Goal: Task Accomplishment & Management: Use online tool/utility

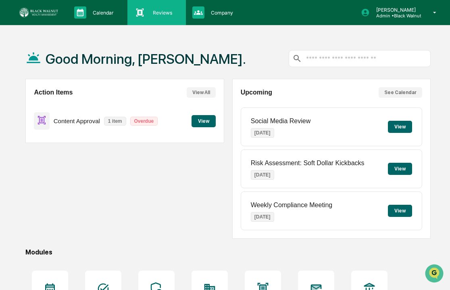
click at [159, 15] on p "Reviews" at bounding box center [162, 13] width 30 height 6
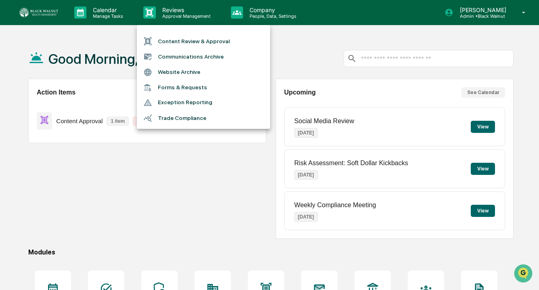
click at [212, 174] on div at bounding box center [269, 145] width 539 height 290
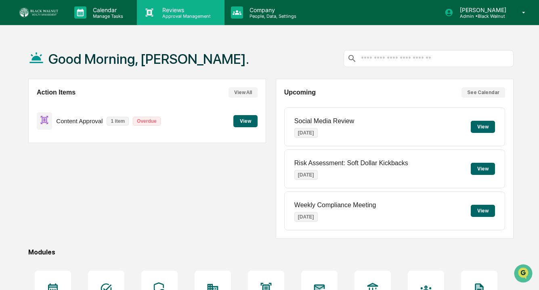
click at [161, 15] on p "Approval Management" at bounding box center [185, 16] width 59 height 6
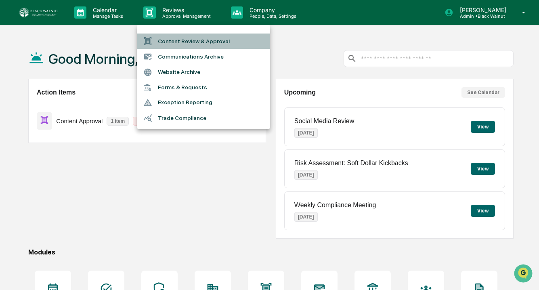
click at [176, 38] on li "Content Review & Approval" at bounding box center [203, 41] width 133 height 15
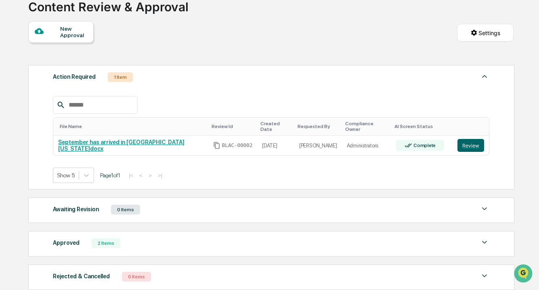
scroll to position [56, 0]
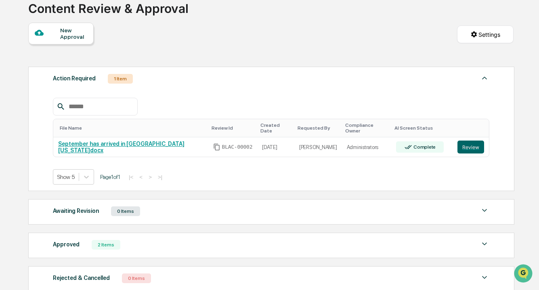
click at [69, 239] on div "Approved" at bounding box center [66, 244] width 27 height 10
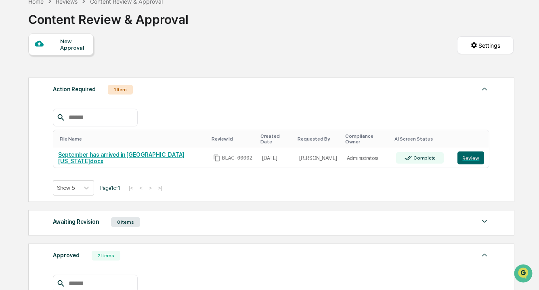
scroll to position [0, 0]
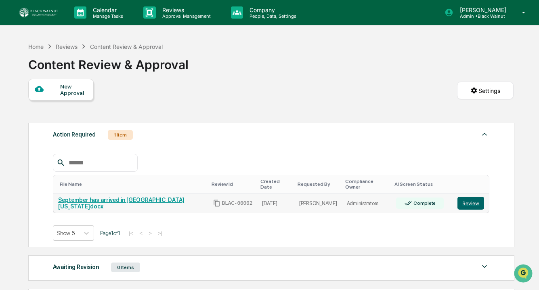
click at [147, 197] on link "September has arrived in [GEOGRAPHIC_DATA][US_STATE]docx" at bounding box center [121, 203] width 126 height 13
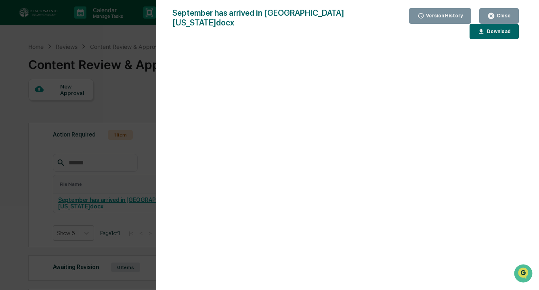
click at [450, 13] on icon "button" at bounding box center [491, 16] width 6 height 6
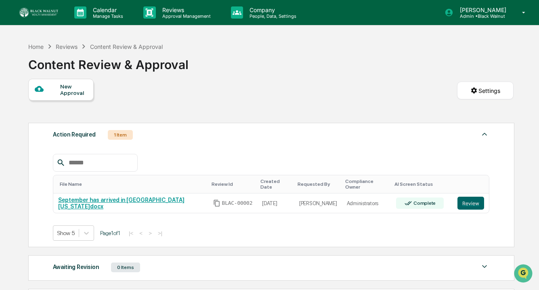
click at [71, 46] on div "Reviews" at bounding box center [67, 46] width 22 height 7
click at [70, 47] on div "Reviews" at bounding box center [67, 46] width 22 height 7
click at [109, 48] on div "Content Review & Approval" at bounding box center [126, 46] width 73 height 7
click at [70, 47] on div "Reviews" at bounding box center [67, 46] width 22 height 7
click at [106, 12] on p "Calendar" at bounding box center [106, 9] width 41 height 7
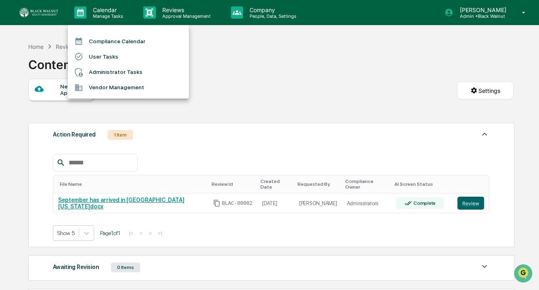
click at [163, 11] on div at bounding box center [269, 145] width 539 height 290
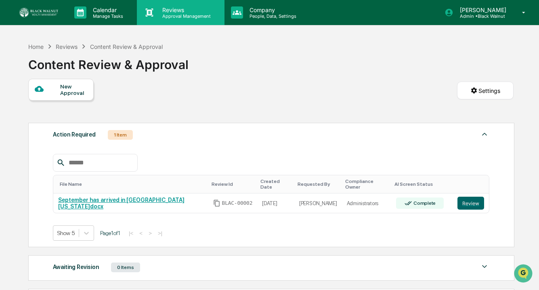
click at [155, 10] on icon at bounding box center [149, 12] width 12 height 12
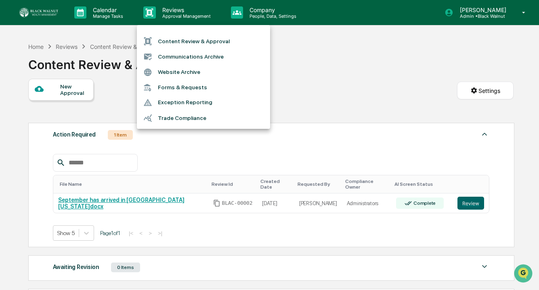
click at [191, 42] on li "Content Review & Approval" at bounding box center [203, 41] width 133 height 15
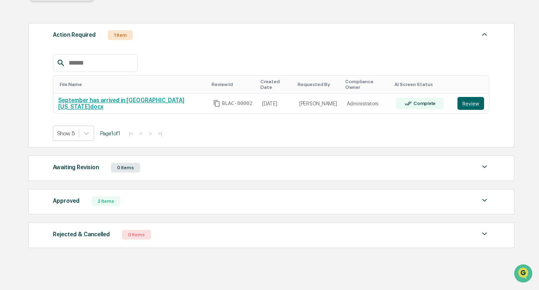
scroll to position [105, 0]
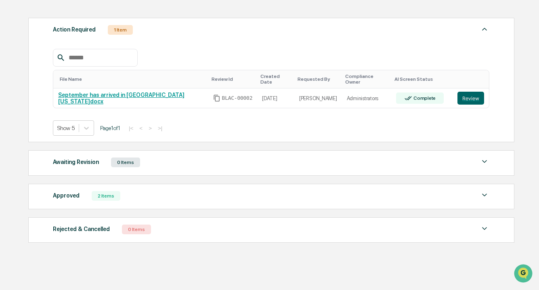
click at [68, 191] on div "Approved" at bounding box center [66, 195] width 27 height 10
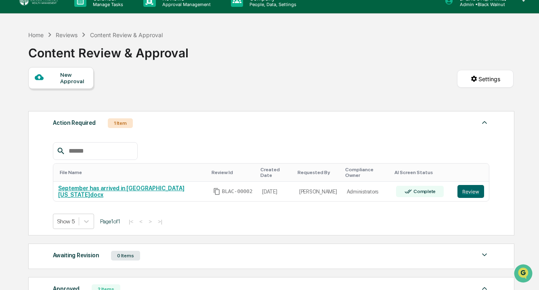
scroll to position [0, 0]
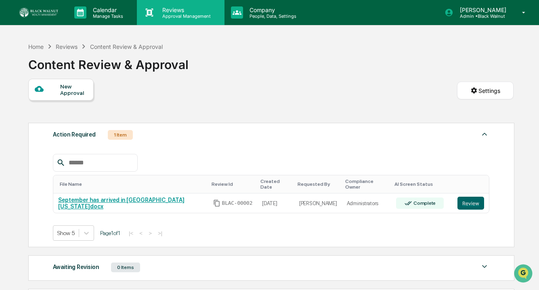
click at [169, 16] on p "Approval Management" at bounding box center [185, 16] width 59 height 6
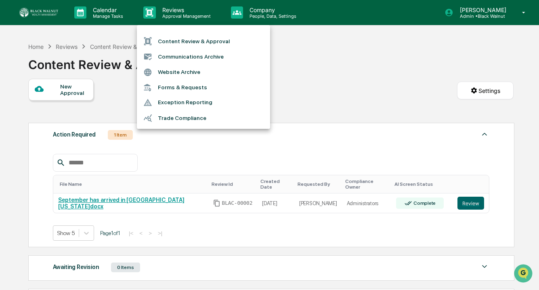
click at [323, 70] on div at bounding box center [269, 145] width 539 height 290
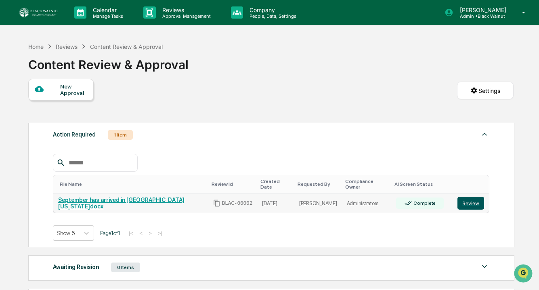
click at [450, 197] on button "Review" at bounding box center [470, 203] width 27 height 13
